Goal: Task Accomplishment & Management: Complete application form

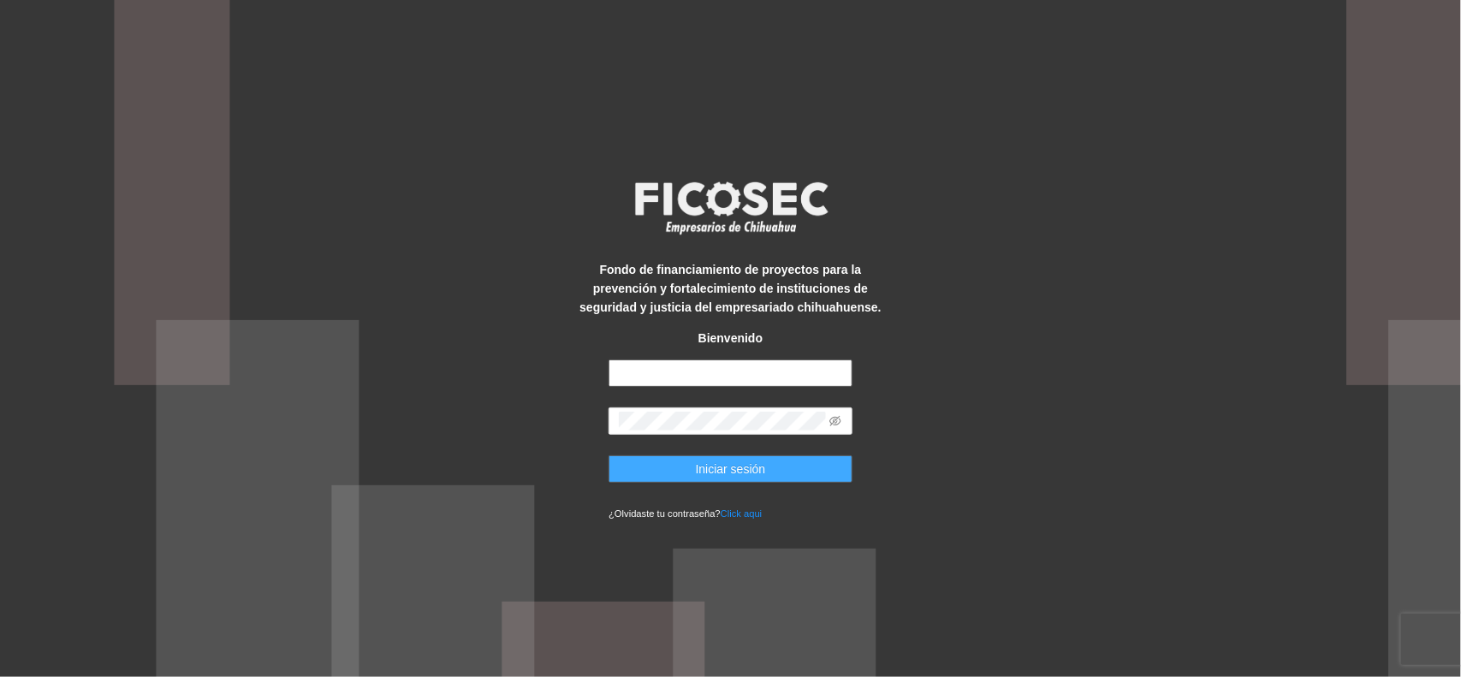
type input "**********"
click at [661, 466] on button "Iniciar sesión" at bounding box center [731, 468] width 244 height 27
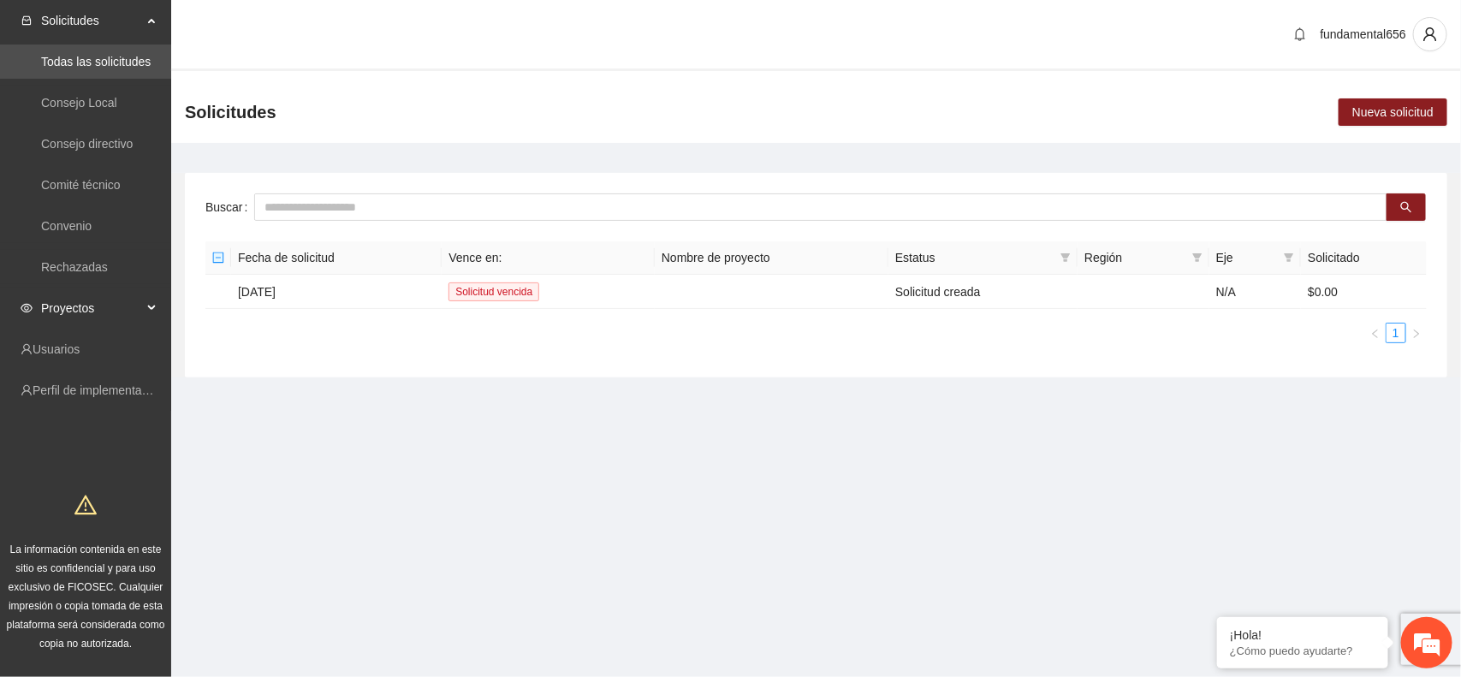
click at [155, 304] on div "Proyectos" at bounding box center [85, 308] width 171 height 34
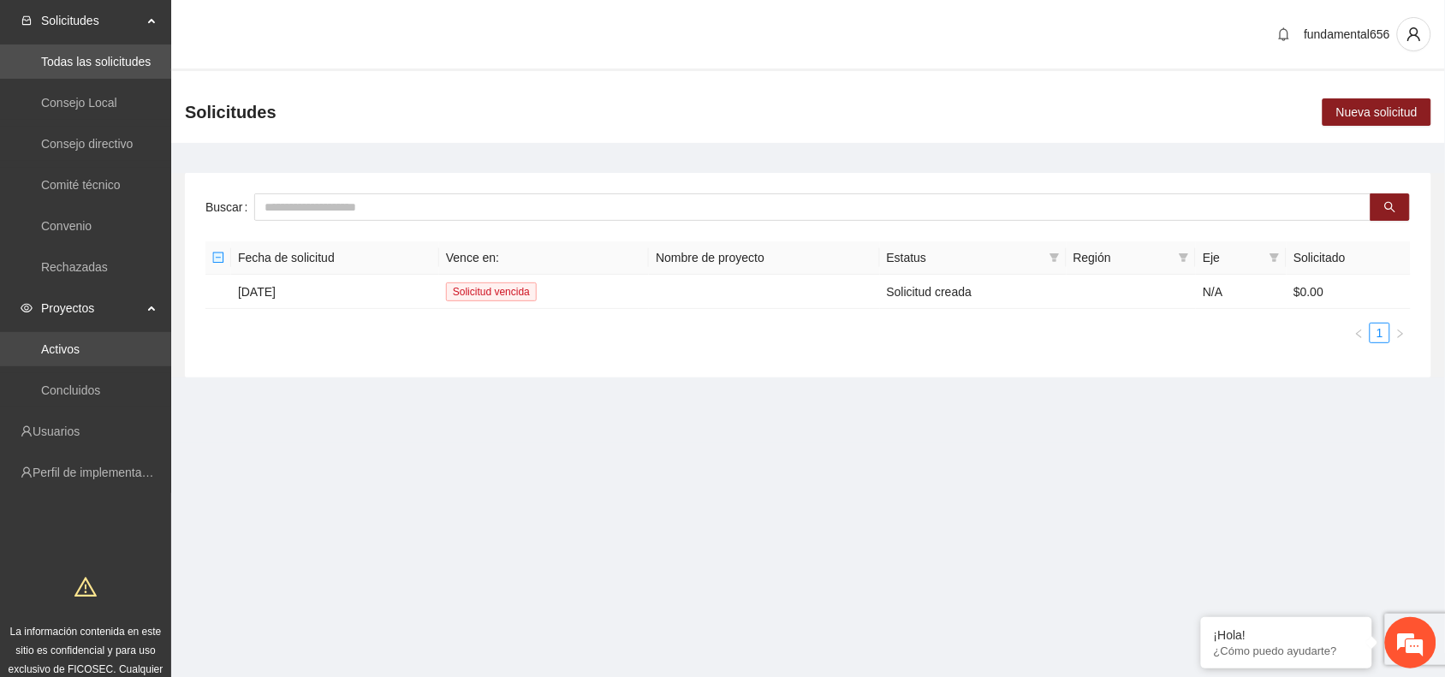
click at [80, 343] on link "Activos" at bounding box center [60, 349] width 39 height 14
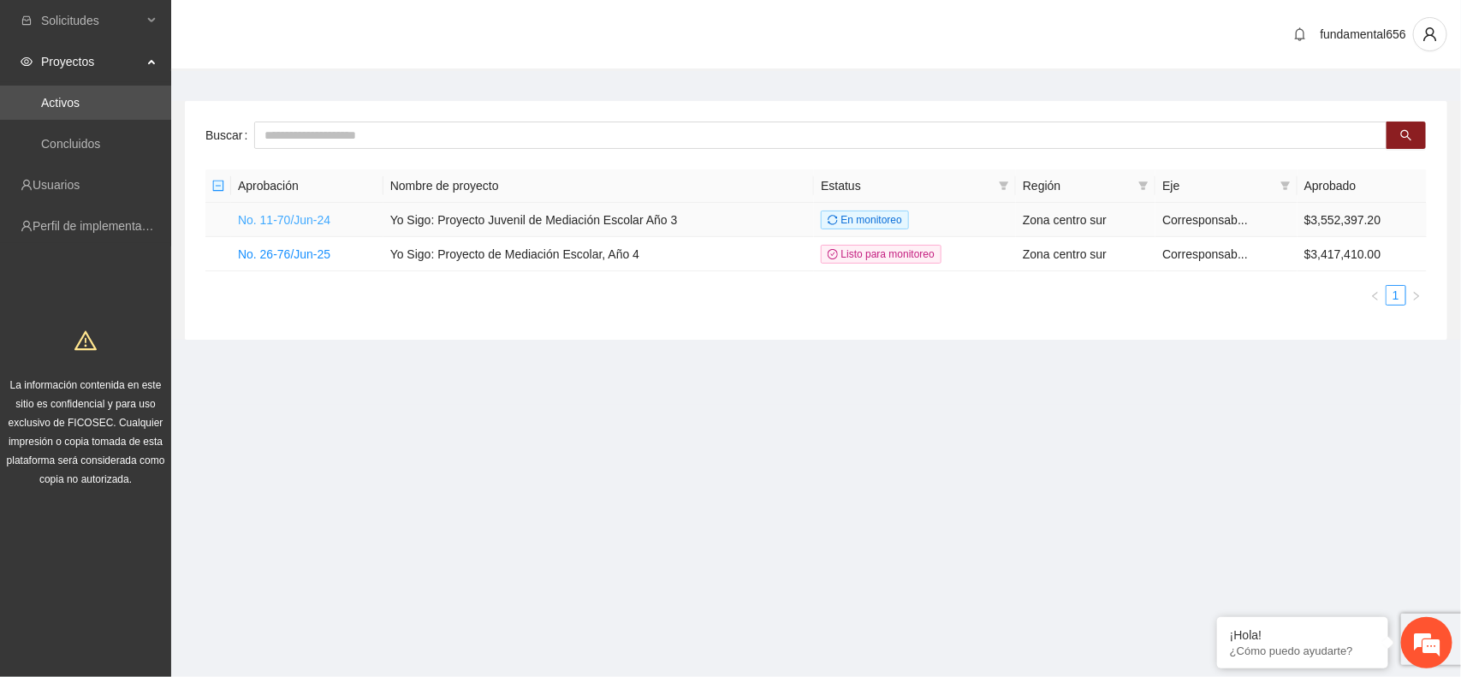
click at [295, 218] on link "No. 11-70/Jun-24" at bounding box center [284, 220] width 92 height 14
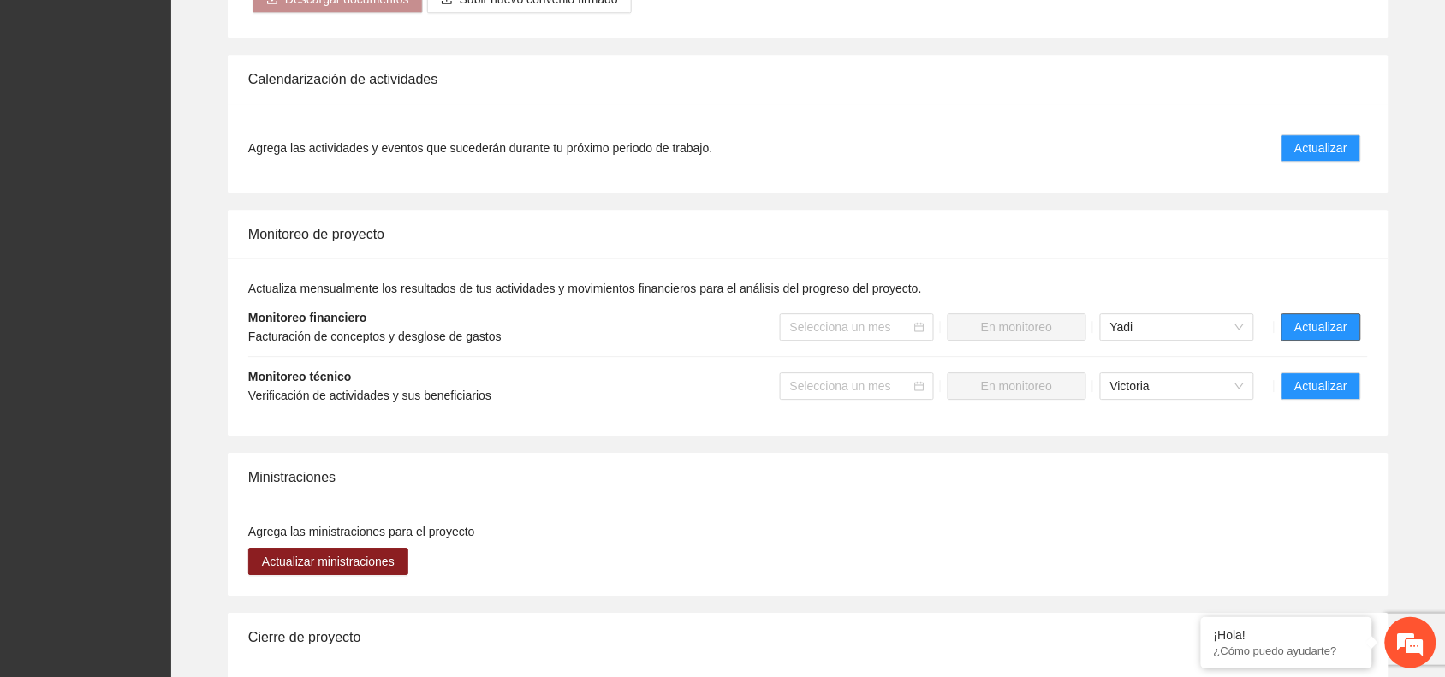
click at [1302, 318] on span "Actualizar" at bounding box center [1321, 327] width 52 height 19
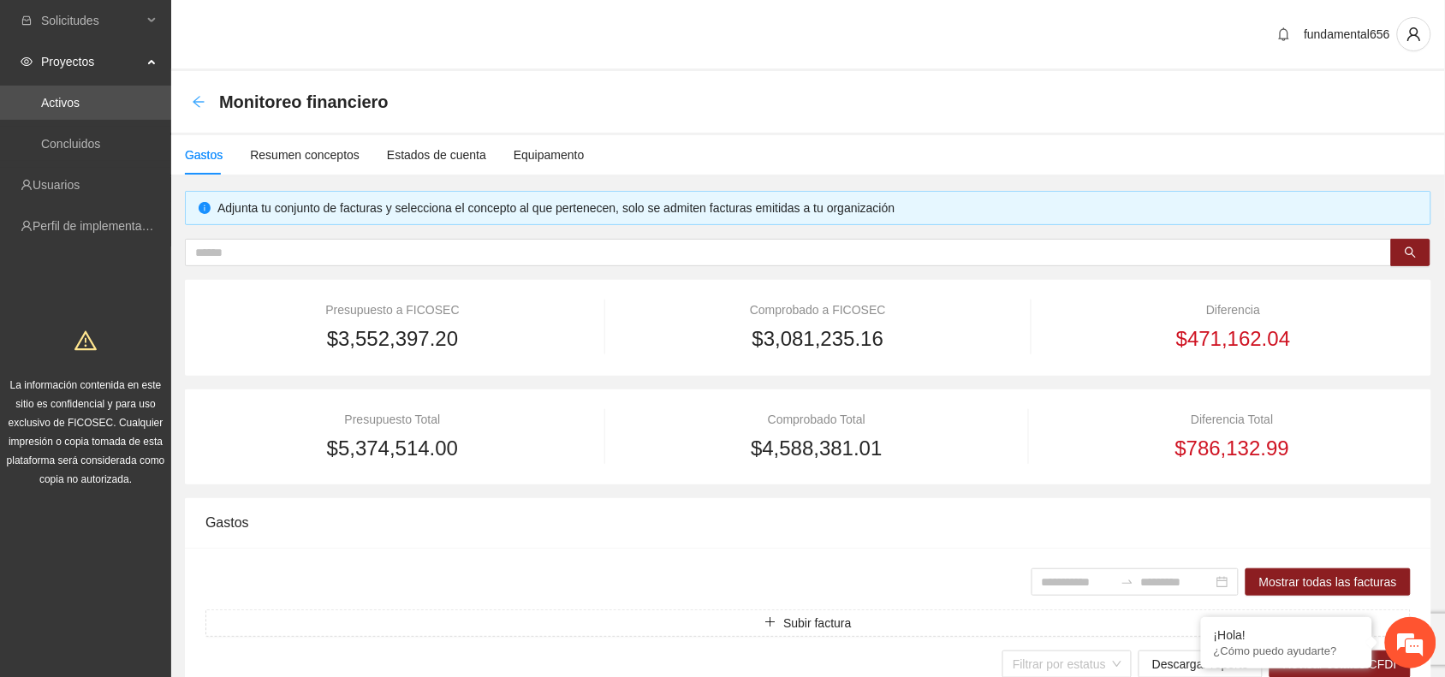
click at [198, 98] on icon "arrow-left" at bounding box center [199, 102] width 14 height 14
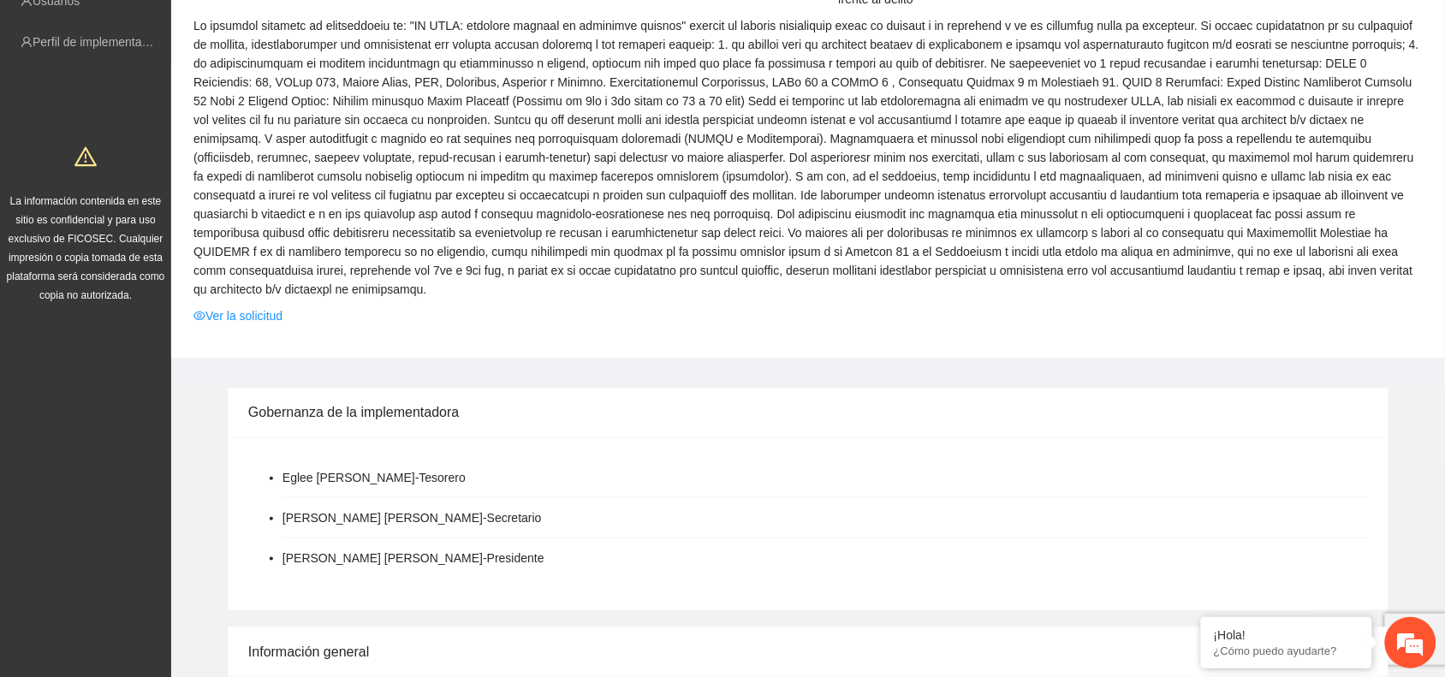
scroll to position [214, 0]
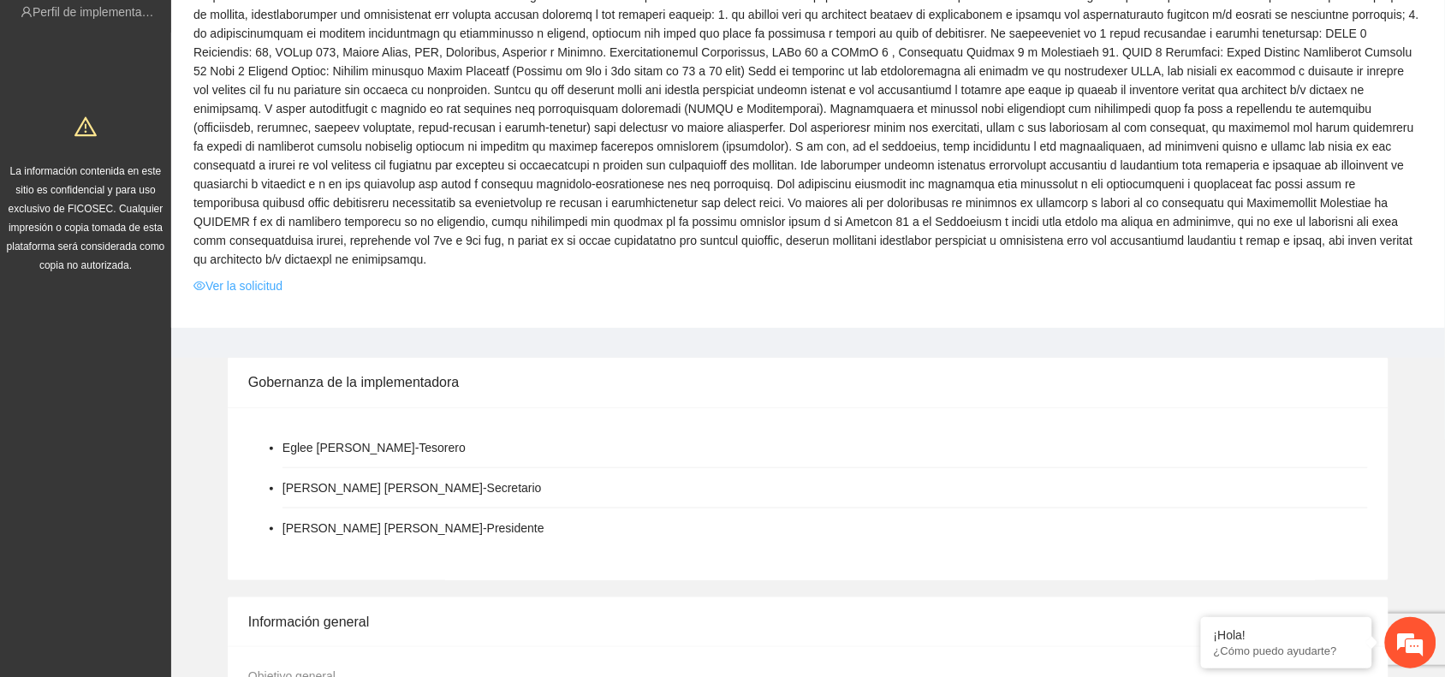
click at [264, 276] on link "Ver la solicitud" at bounding box center [237, 285] width 89 height 19
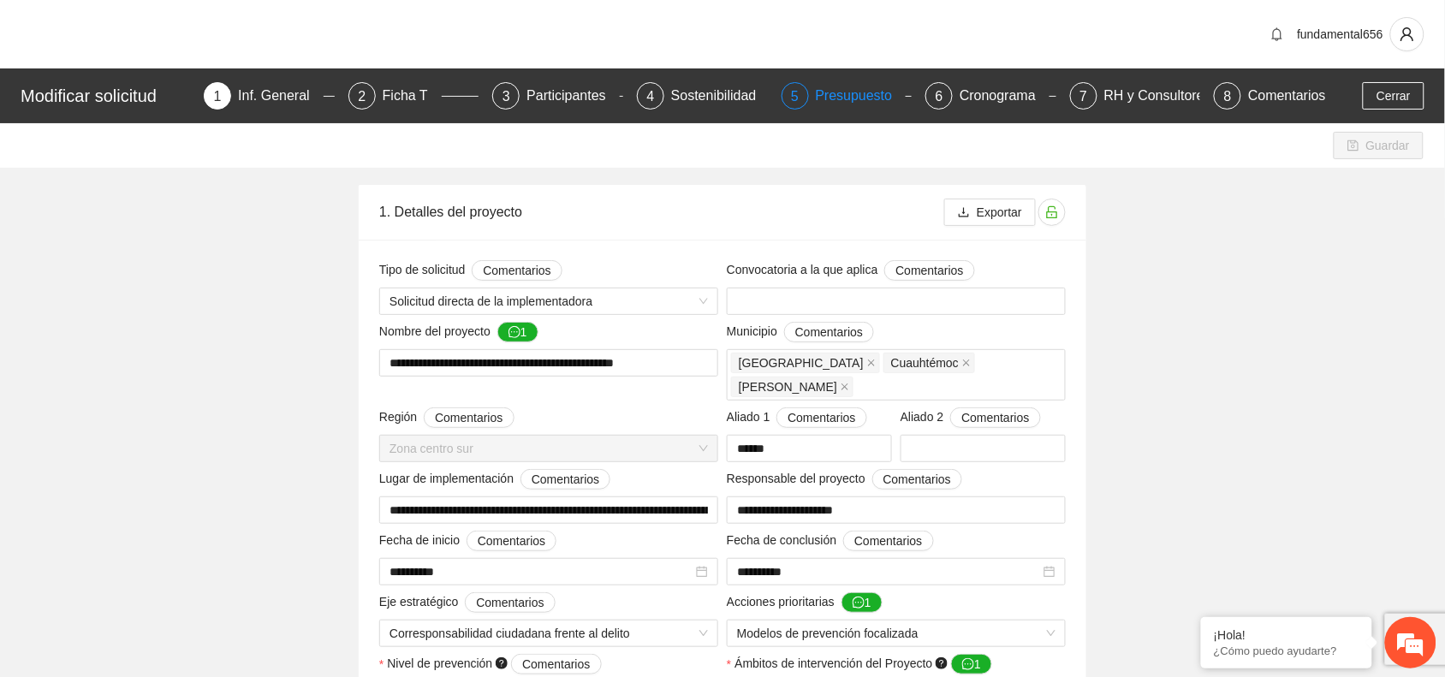
click at [823, 87] on div "Presupuesto" at bounding box center [861, 95] width 91 height 27
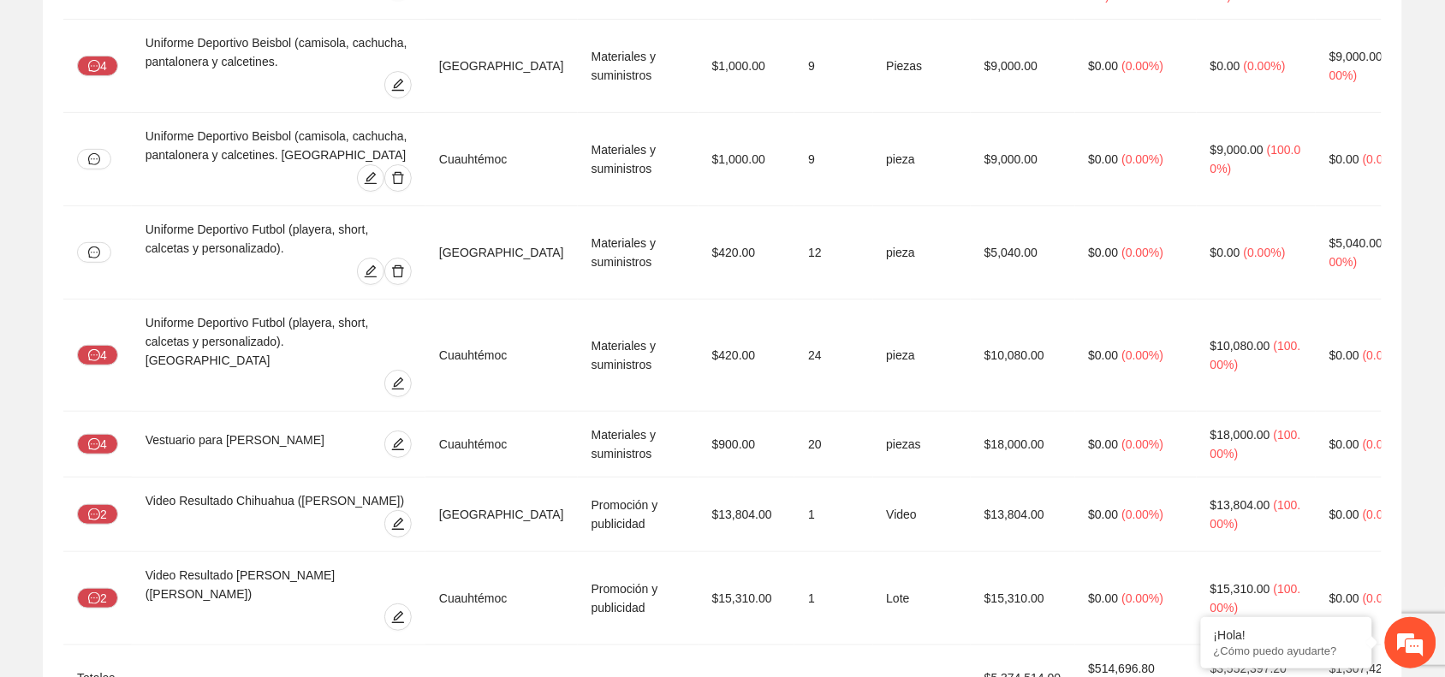
scroll to position [3981, 0]
